Goal: Information Seeking & Learning: Stay updated

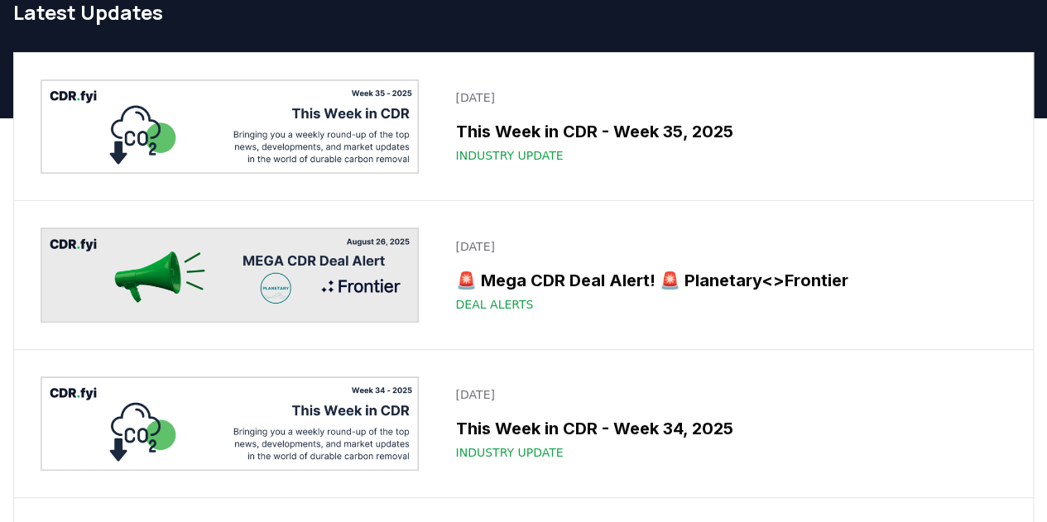
scroll to position [71, 0]
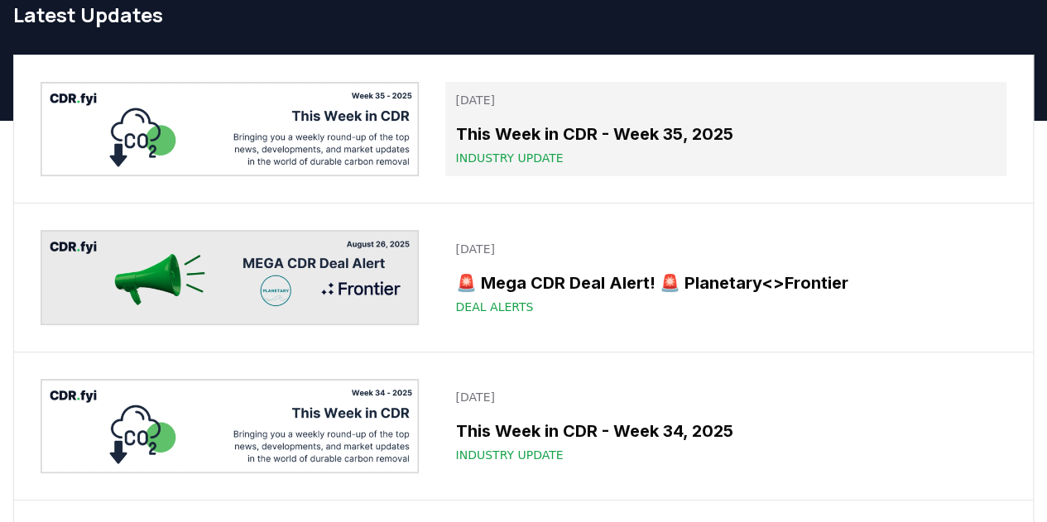
click at [545, 155] on span "Industry Update" at bounding box center [509, 158] width 108 height 17
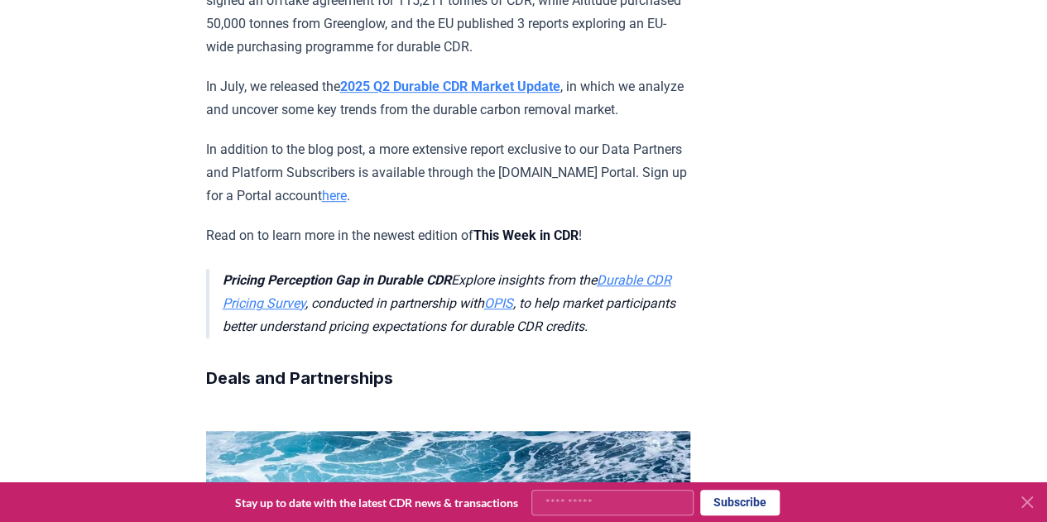
scroll to position [447, 0]
click at [402, 145] on p "In addition to the blog post, a more extensive report exclusive to our Data Par…" at bounding box center [448, 171] width 484 height 69
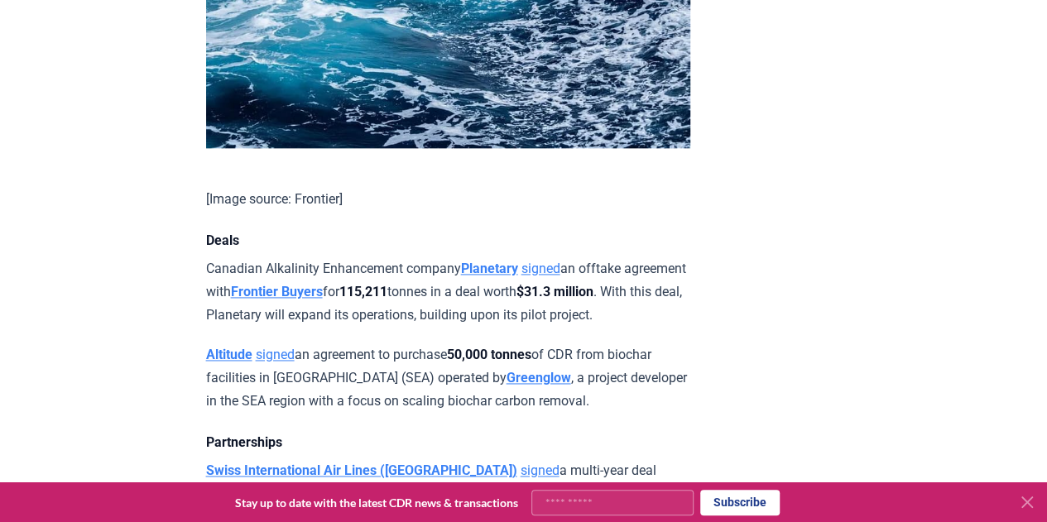
scroll to position [1033, 0]
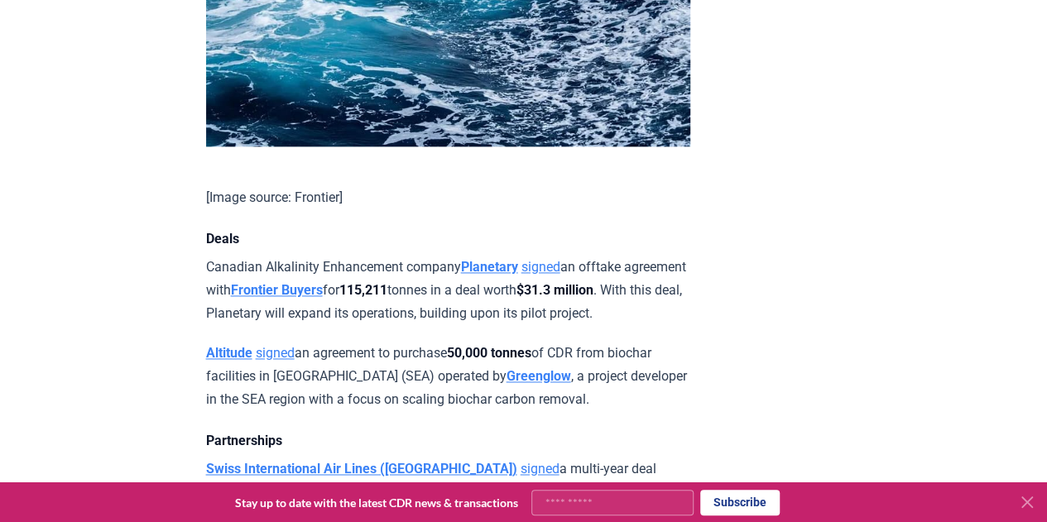
click at [242, 279] on p "Canadian Alkalinity Enhancement company Planetary signed an offtake agreement w…" at bounding box center [448, 290] width 484 height 69
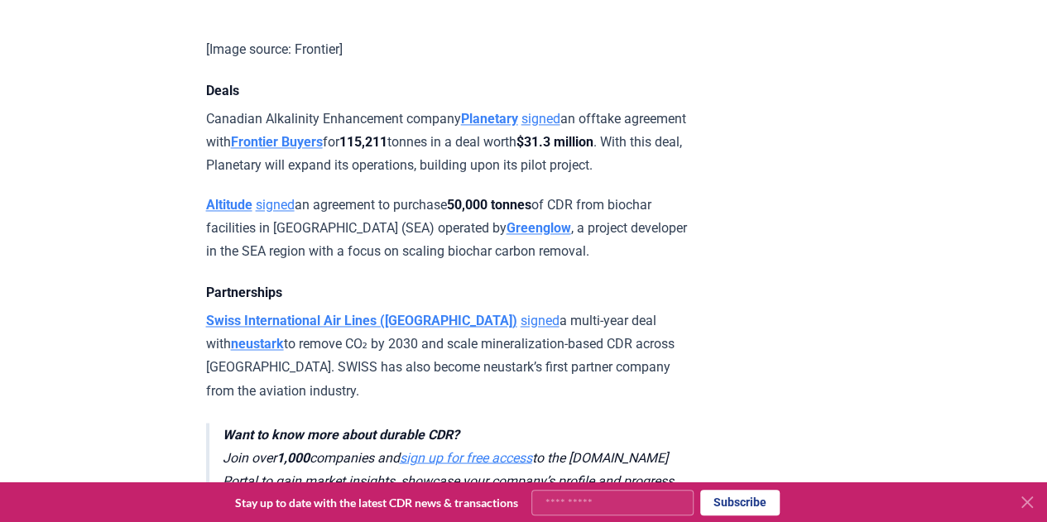
scroll to position [1227, 0]
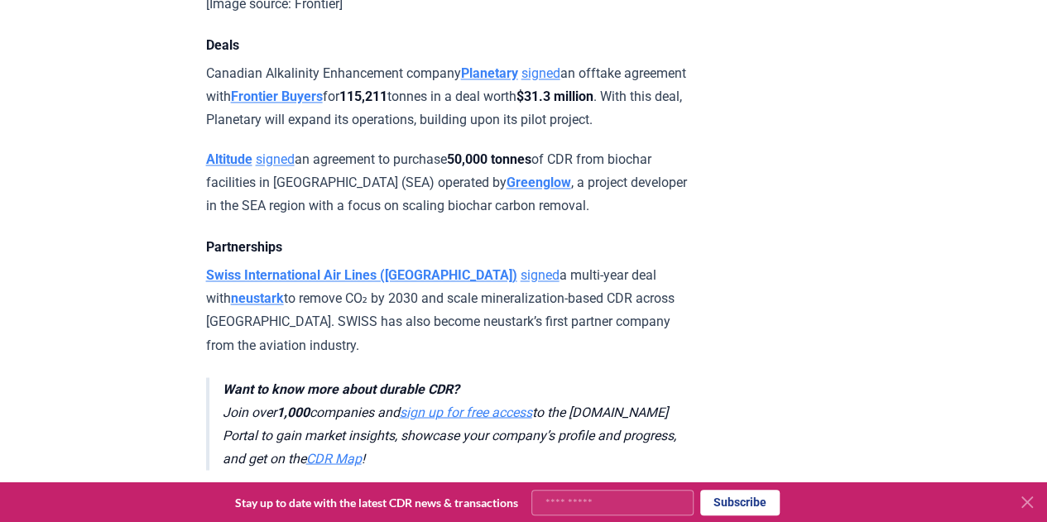
click at [410, 212] on p "Altitude signed an agreement to purchase 50,000 tonnes of CDR from biochar faci…" at bounding box center [448, 182] width 484 height 69
click at [429, 218] on p "Altitude signed an agreement to purchase 50,000 tonnes of CDR from biochar faci…" at bounding box center [448, 182] width 484 height 69
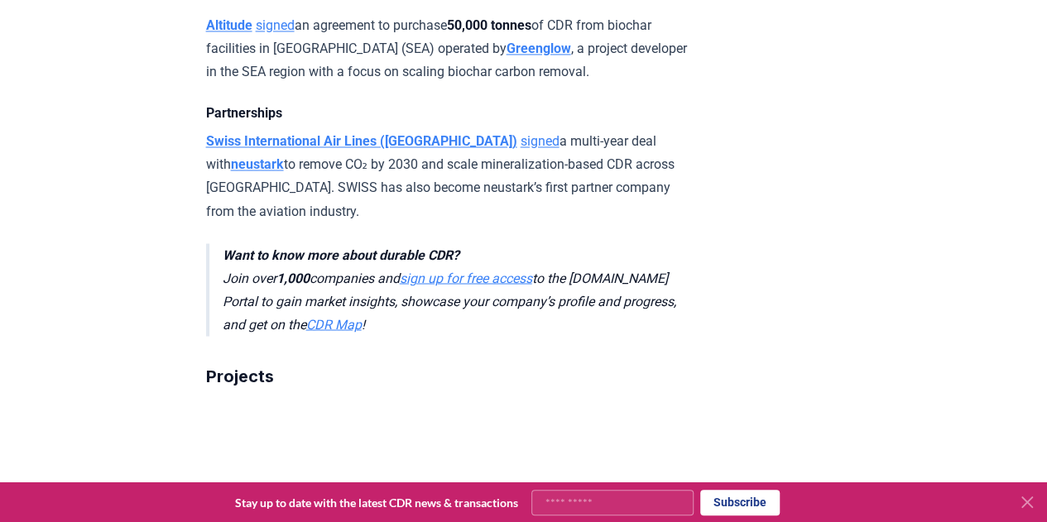
scroll to position [1363, 0]
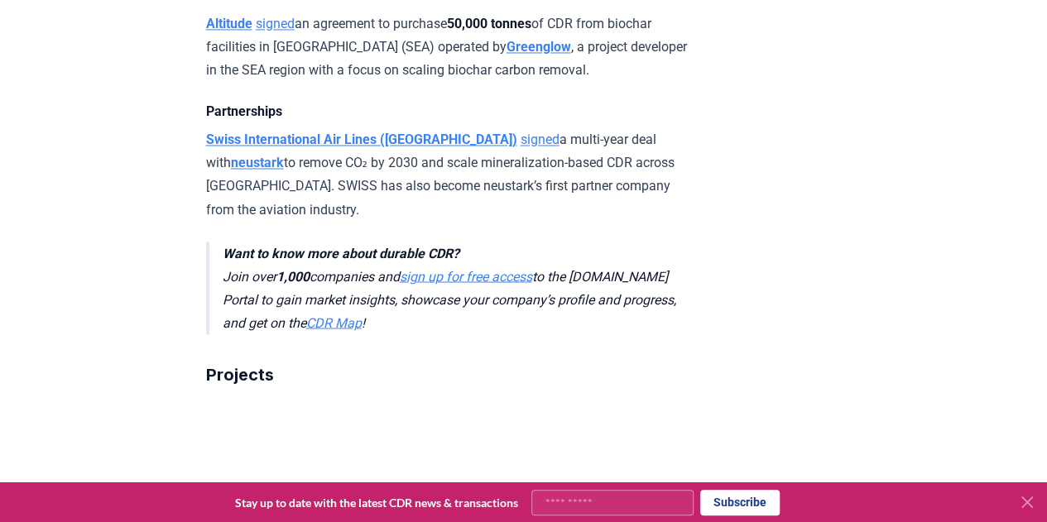
click at [434, 219] on p "Swiss International Air Lines (SWISS) signed a multi-year deal with neustark to…" at bounding box center [448, 174] width 484 height 93
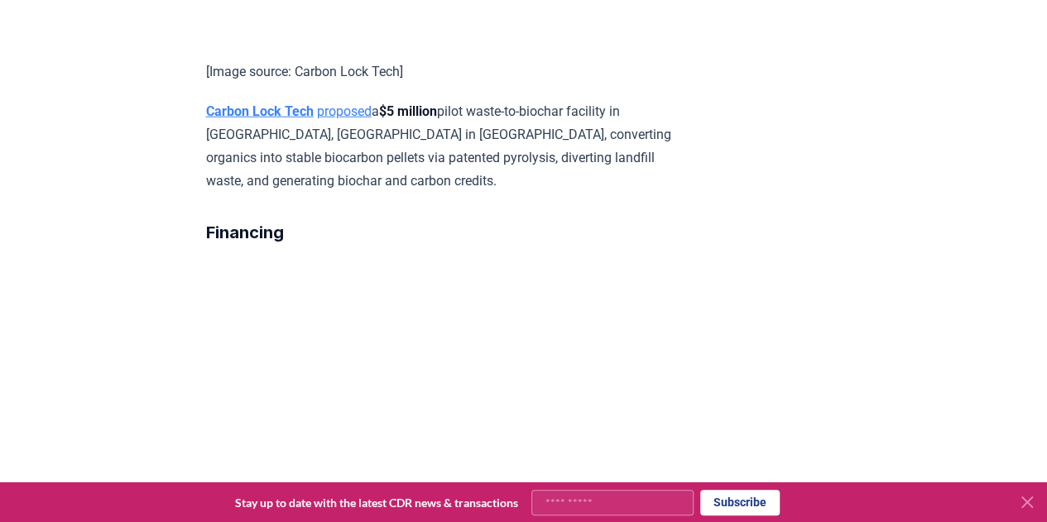
scroll to position [2073, 0]
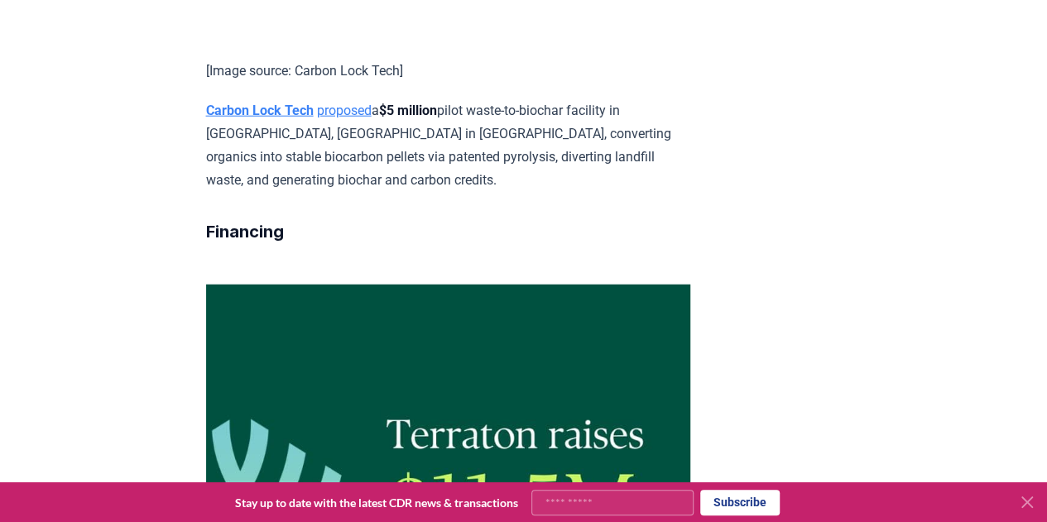
click at [568, 180] on p "Carbon Lock Tech proposed a $5 million pilot waste-to-biochar facility in [GEOG…" at bounding box center [448, 145] width 484 height 93
click at [525, 170] on p "Carbon Lock Tech proposed a $5 million pilot waste-to-biochar facility in [GEOG…" at bounding box center [448, 145] width 484 height 93
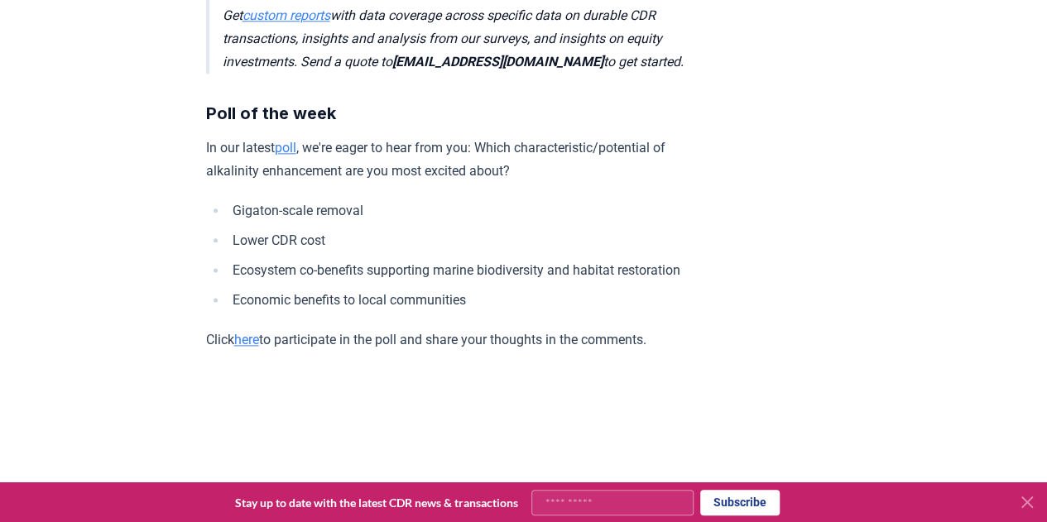
scroll to position [4153, 0]
